Goal: Navigation & Orientation: Understand site structure

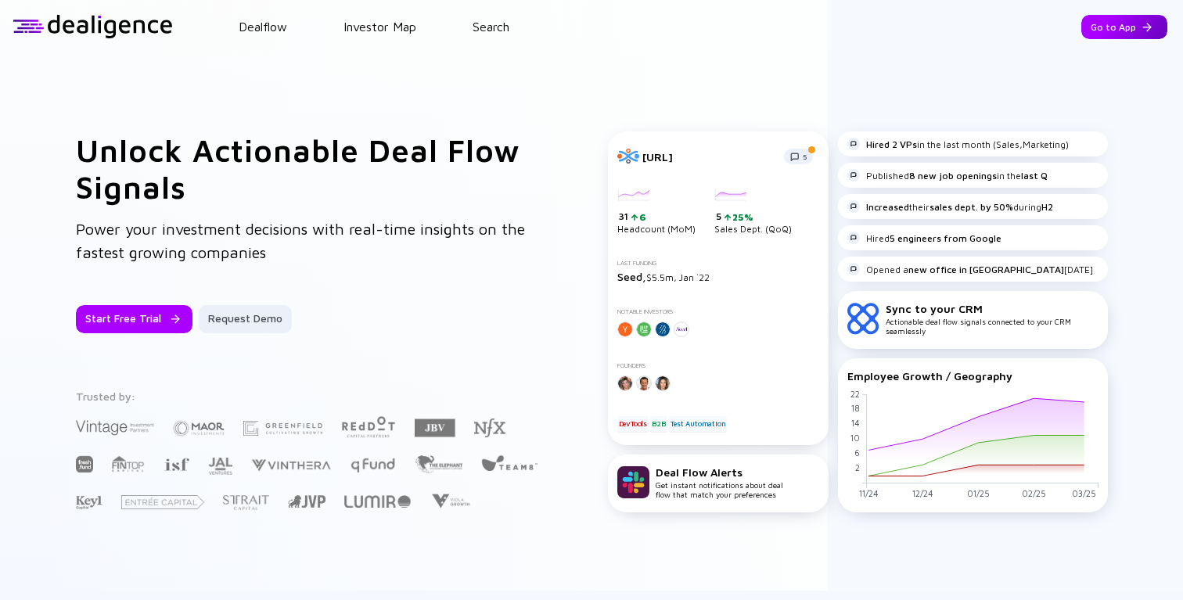
click at [1131, 16] on div "Go to App" at bounding box center [1124, 27] width 86 height 24
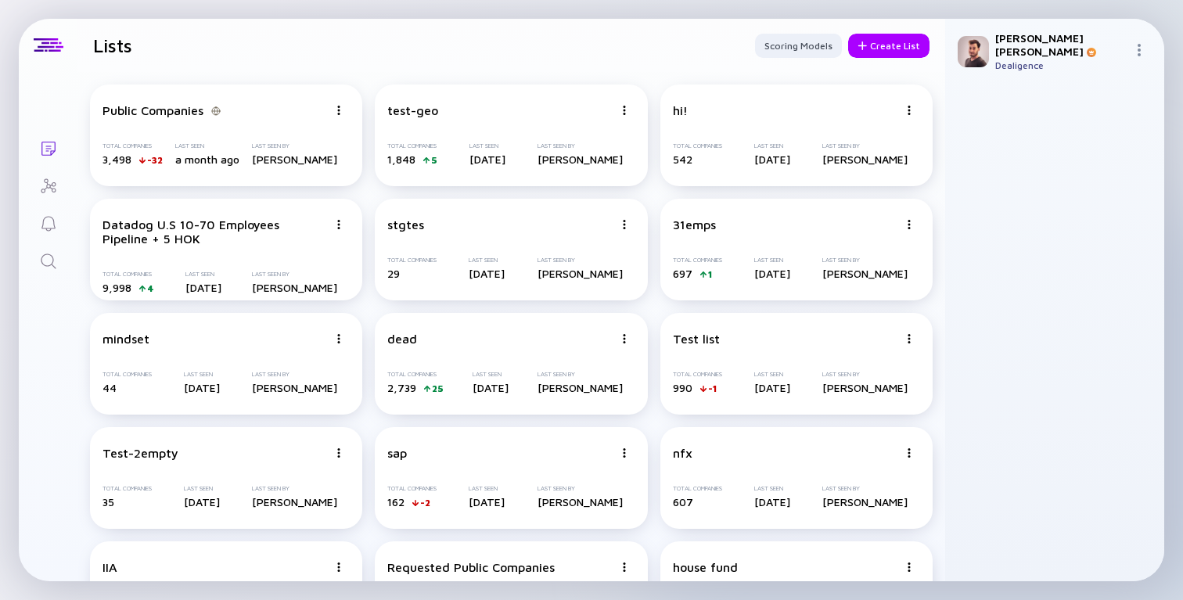
click at [52, 194] on icon "Investor Map" at bounding box center [48, 186] width 19 height 19
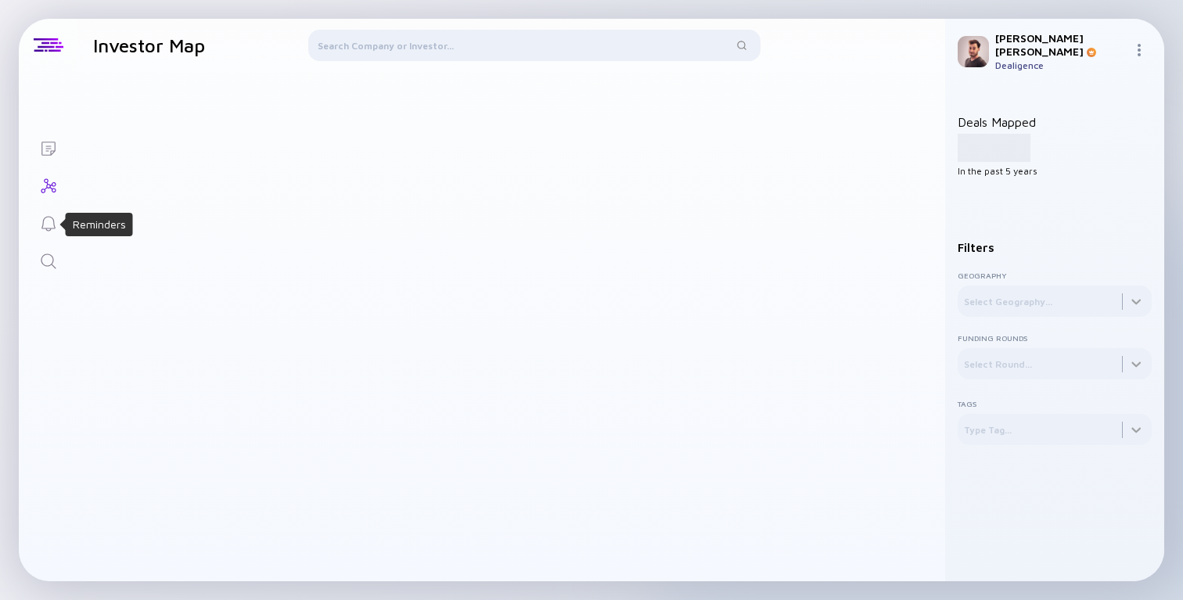
click at [49, 221] on icon "Reminders" at bounding box center [48, 223] width 19 height 19
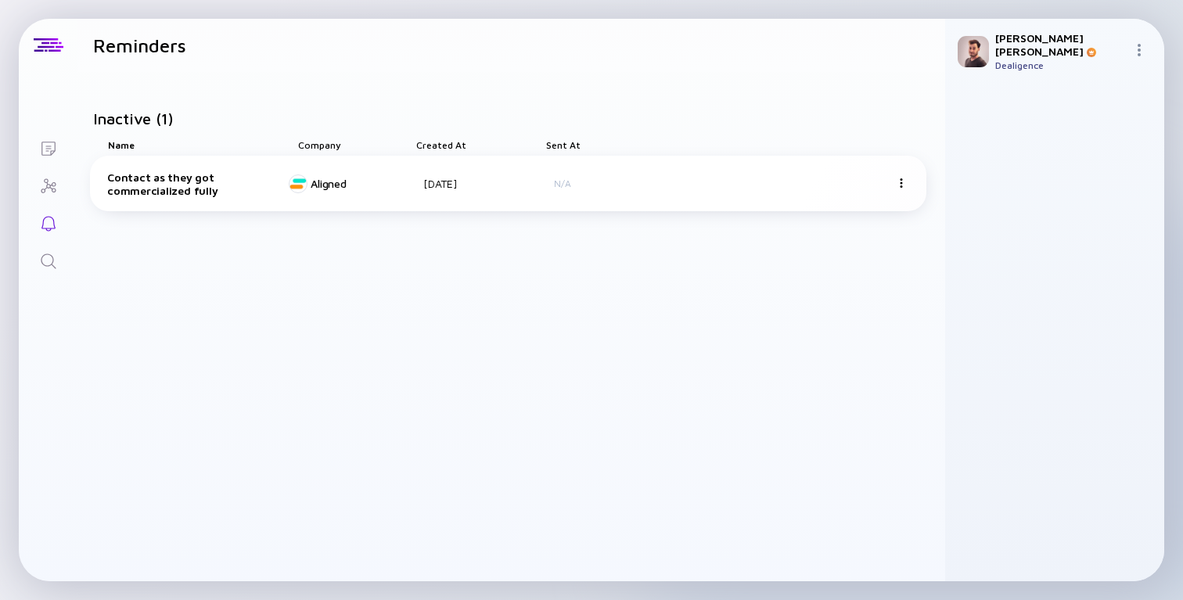
click at [53, 254] on icon "Search" at bounding box center [48, 261] width 19 height 19
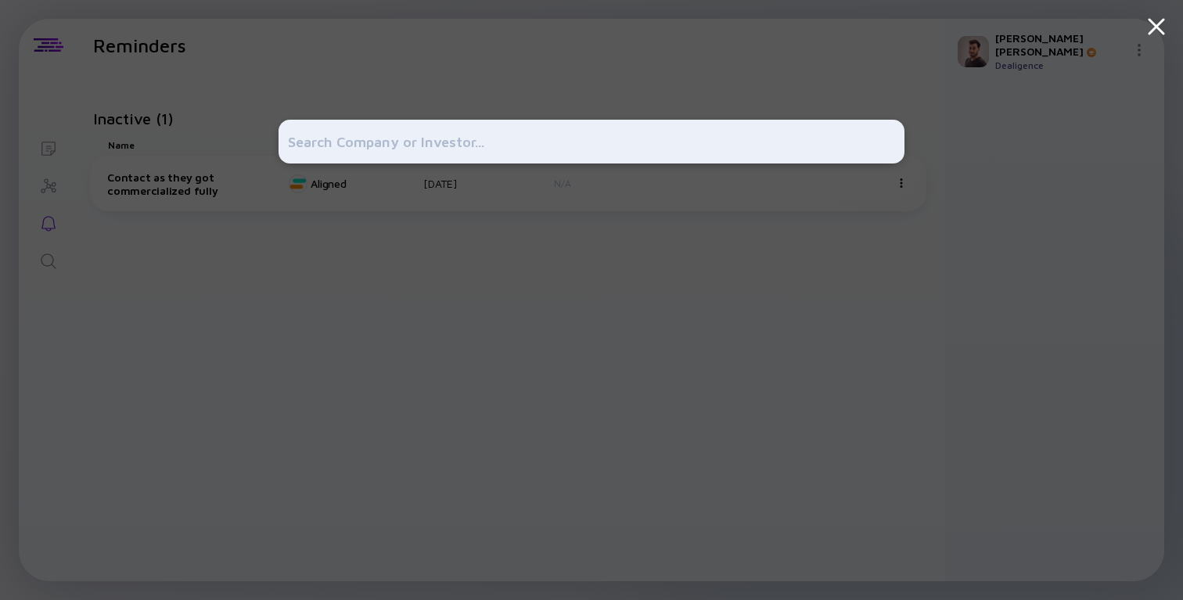
click at [177, 281] on div at bounding box center [591, 300] width 1183 height 600
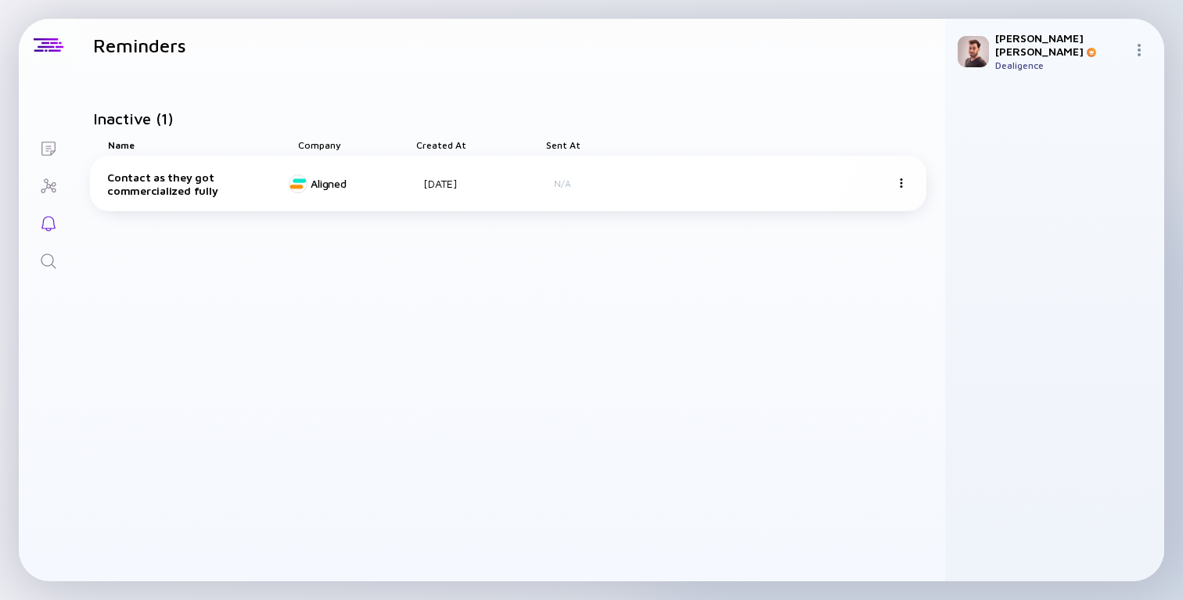
click at [53, 142] on icon "Lists" at bounding box center [48, 149] width 14 height 14
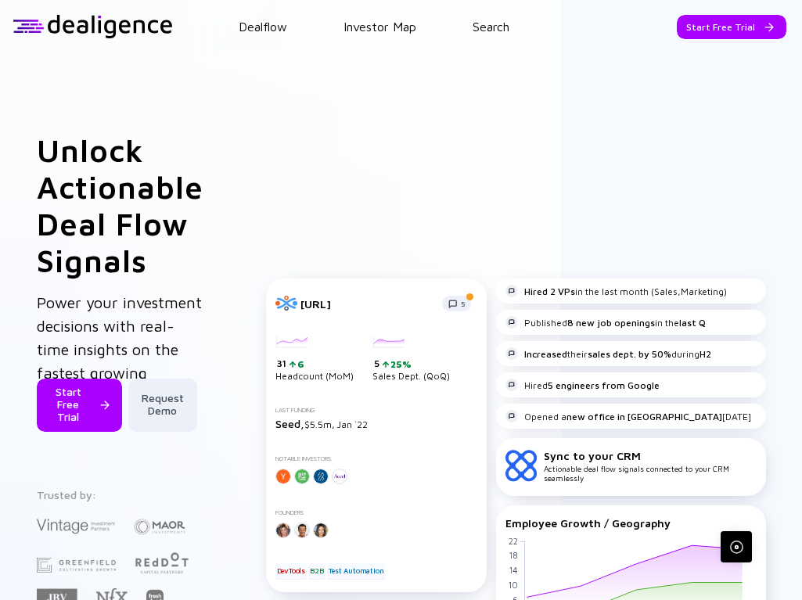
scroll to position [42, 0]
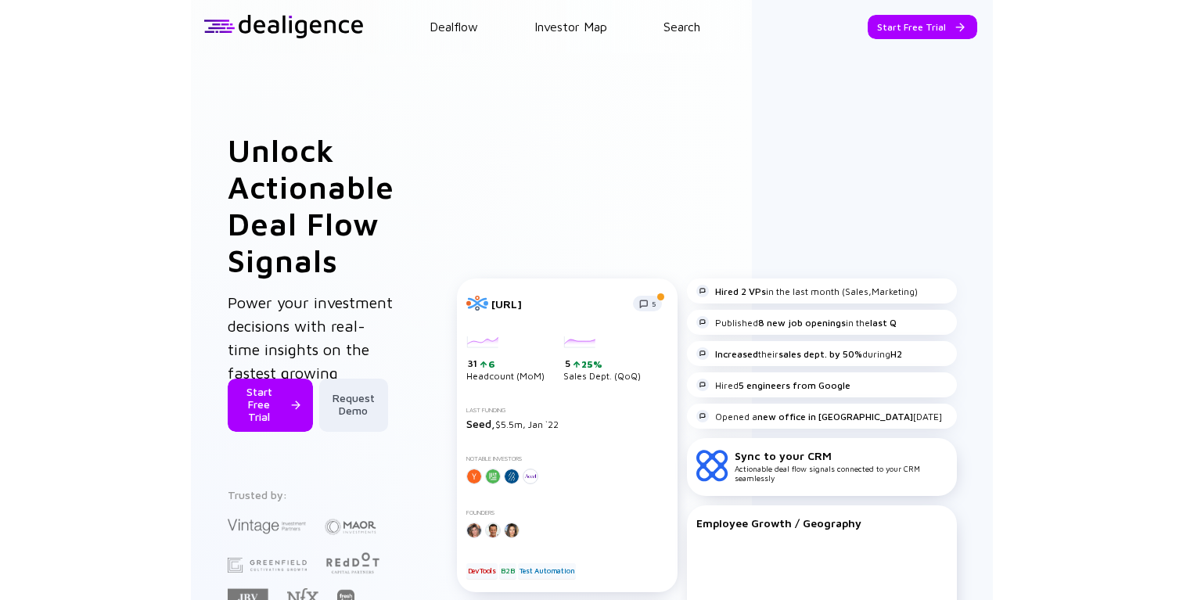
scroll to position [42, 0]
